Goal: Go to known website: Access a specific website the user already knows

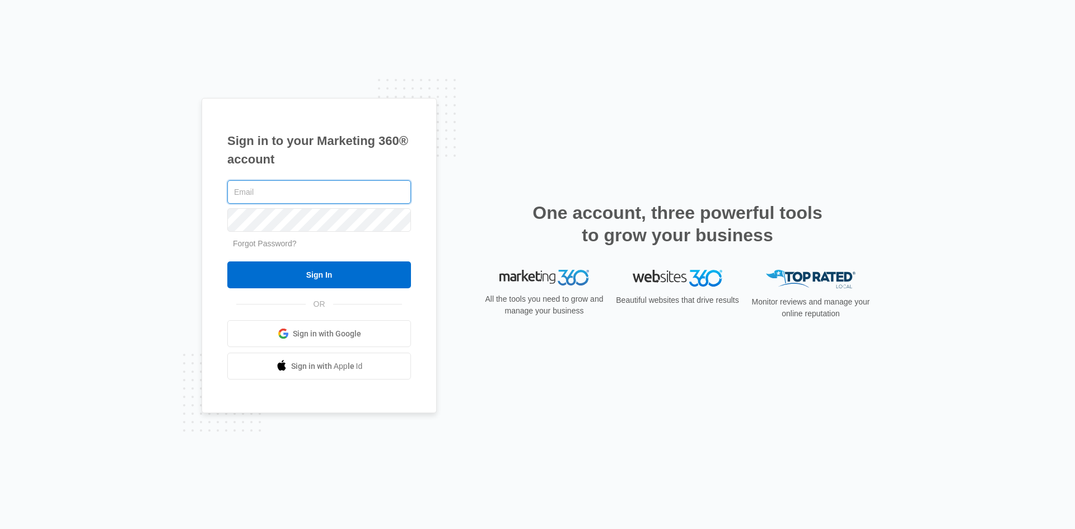
type input "[EMAIL_ADDRESS][DOMAIN_NAME]"
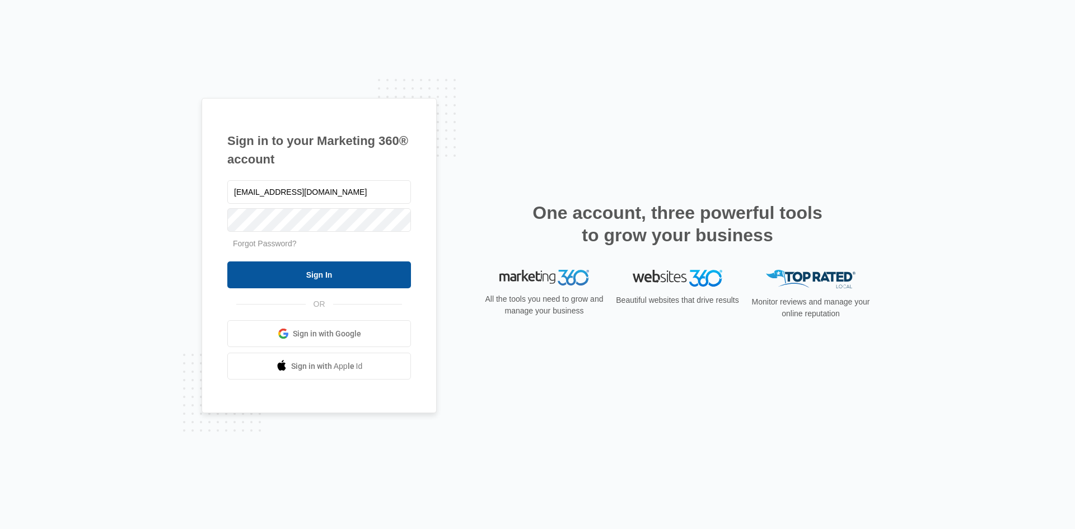
click at [376, 271] on input "Sign In" at bounding box center [319, 274] width 184 height 27
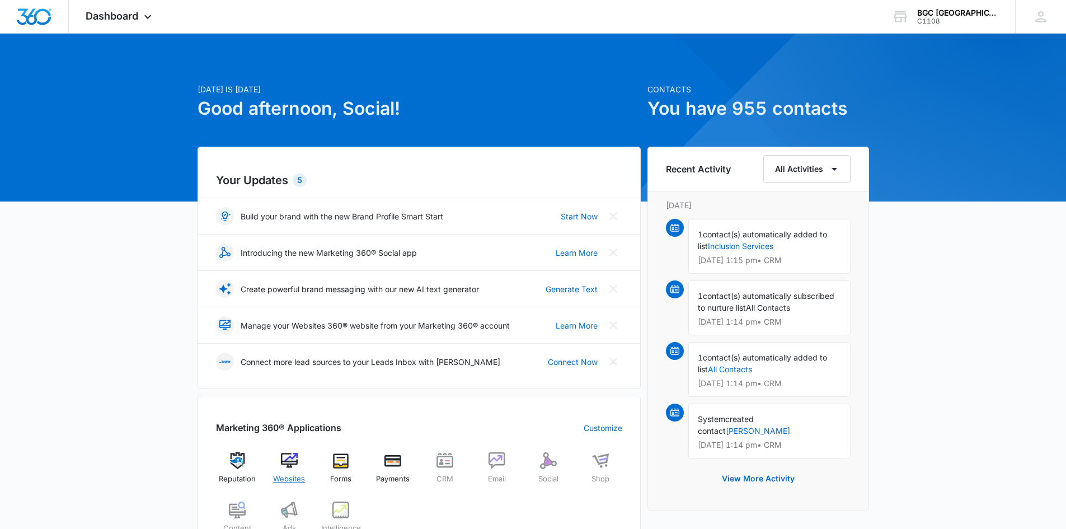
click at [288, 459] on img at bounding box center [289, 460] width 17 height 17
